Goal: Task Accomplishment & Management: Manage account settings

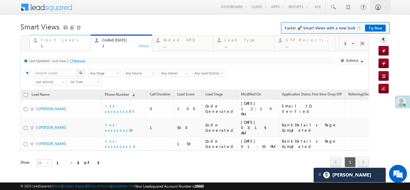
click at [41, 42] on div "Fresh Leads 1" at bounding box center [64, 42] width 46 height 12
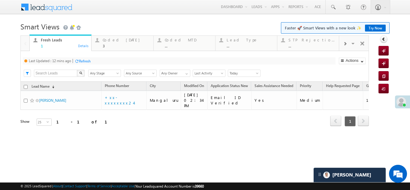
click at [87, 60] on div "Refresh" at bounding box center [85, 61] width 12 height 5
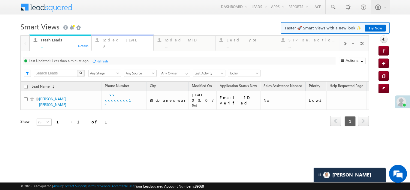
click at [117, 43] on div "Coded Today 3" at bounding box center [126, 42] width 47 height 12
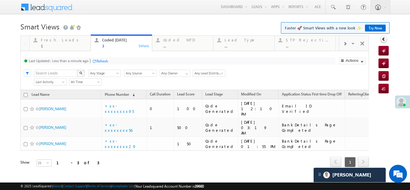
click at [95, 62] on div at bounding box center [94, 61] width 5 height 5
click at [53, 41] on div "Fresh Leads" at bounding box center [64, 40] width 46 height 5
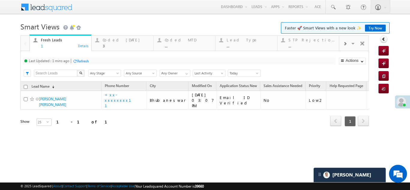
click at [82, 61] on div "Refresh" at bounding box center [83, 61] width 12 height 5
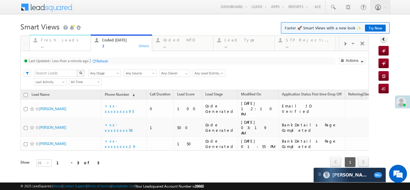
click at [54, 41] on div "Fresh Leads" at bounding box center [64, 40] width 46 height 5
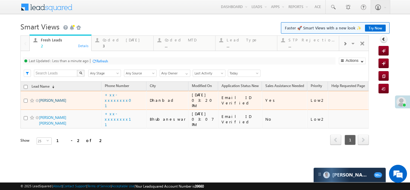
click at [57, 98] on link "Shree kant pandey" at bounding box center [52, 100] width 27 height 5
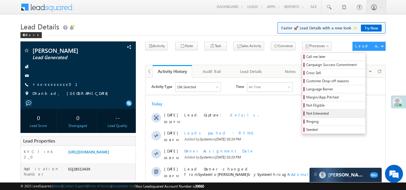
click at [306, 113] on span "Not Interested" at bounding box center [334, 113] width 57 height 5
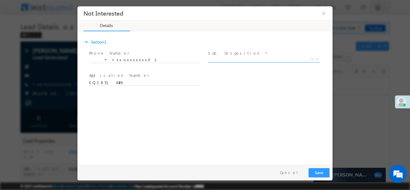
click at [242, 58] on span "X" at bounding box center [264, 59] width 112 height 6
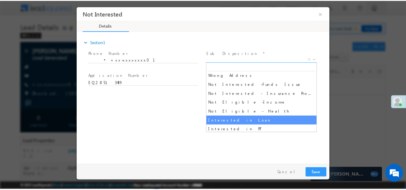
scroll to position [120, 0]
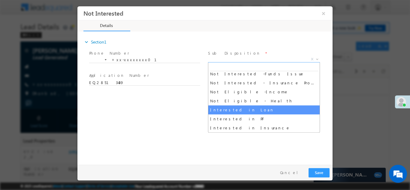
select select "Interested in Loan"
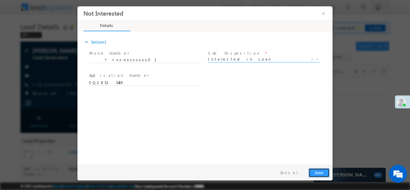
click at [319, 169] on button "Save" at bounding box center [319, 172] width 21 height 9
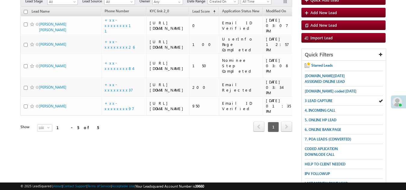
scroll to position [60, 0]
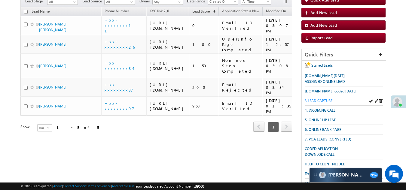
click at [313, 100] on span "3 LEAD CAPTURE" at bounding box center [318, 100] width 28 height 5
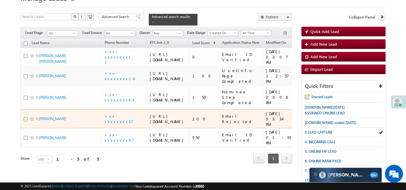
scroll to position [0, 0]
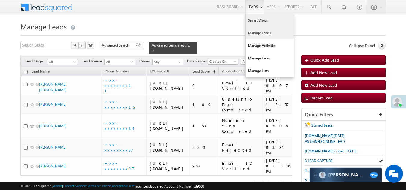
click at [253, 20] on link "Smart Views" at bounding box center [269, 20] width 48 height 13
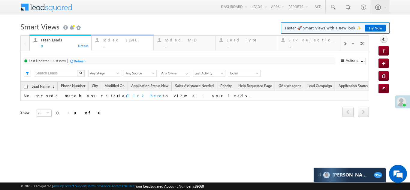
click at [110, 42] on div "Coded Today" at bounding box center [126, 40] width 47 height 5
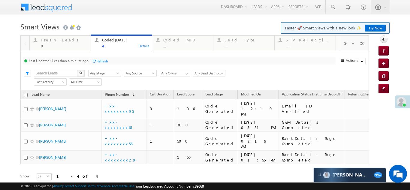
click at [108, 61] on div "Refresh" at bounding box center [102, 61] width 12 height 5
click at [51, 42] on div "Fresh Leads" at bounding box center [64, 40] width 46 height 5
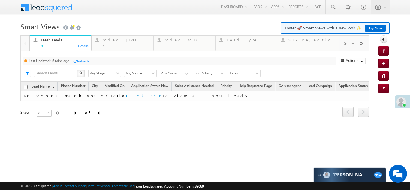
click at [87, 60] on div "Refresh" at bounding box center [83, 61] width 12 height 5
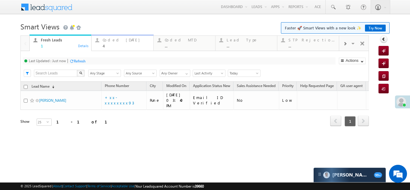
click at [122, 43] on div "Coded Today 4" at bounding box center [126, 42] width 47 height 12
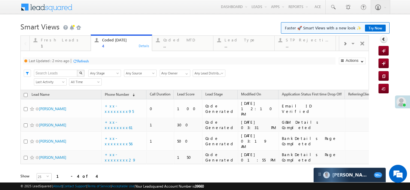
click at [85, 62] on div "Refresh" at bounding box center [83, 61] width 12 height 5
